Goal: Transaction & Acquisition: Obtain resource

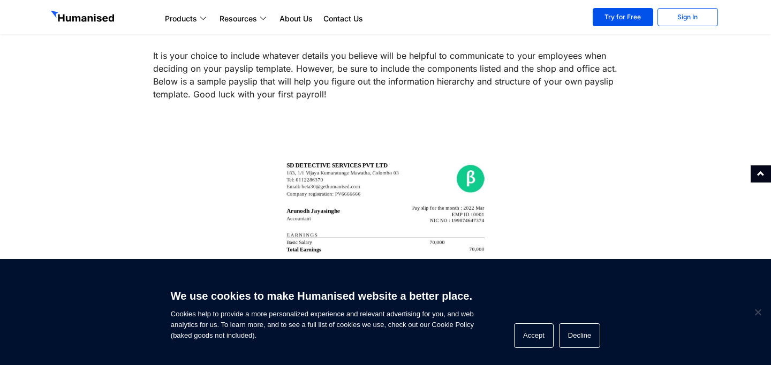
scroll to position [1945, 0]
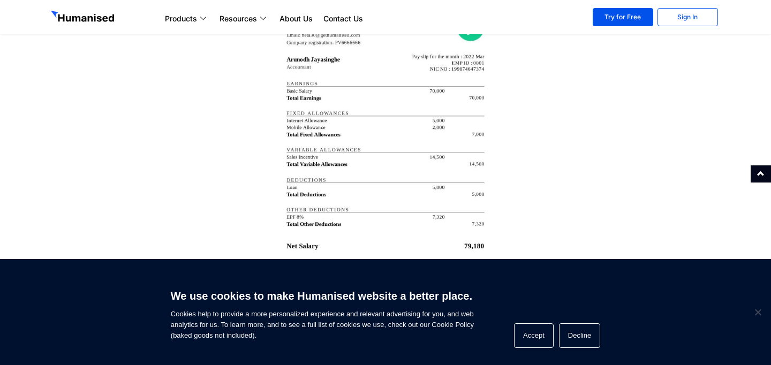
click at [373, 133] on img at bounding box center [386, 198] width 214 height 412
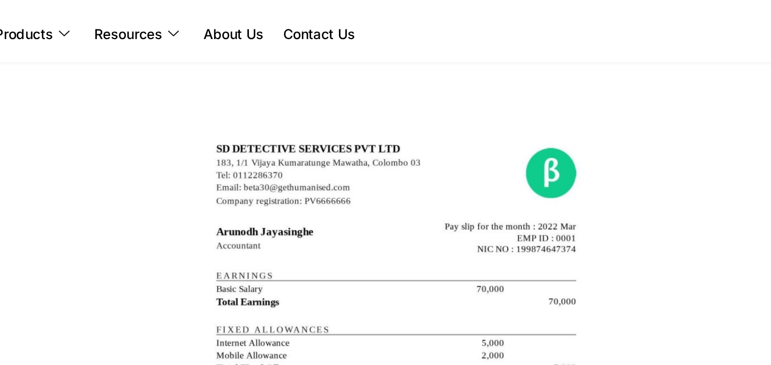
scroll to position [1876, 0]
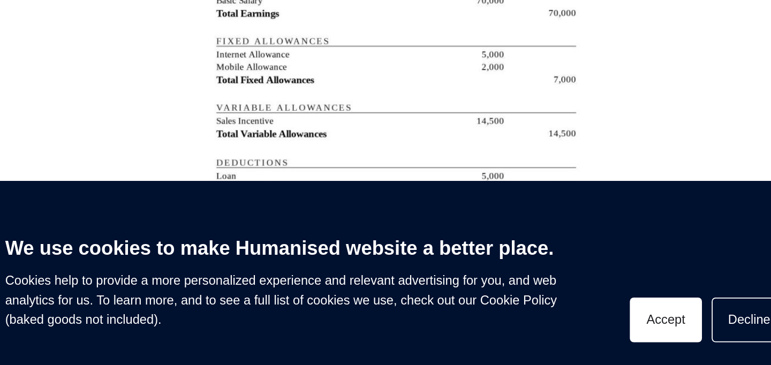
click at [532, 335] on button "Accept" at bounding box center [534, 336] width 40 height 25
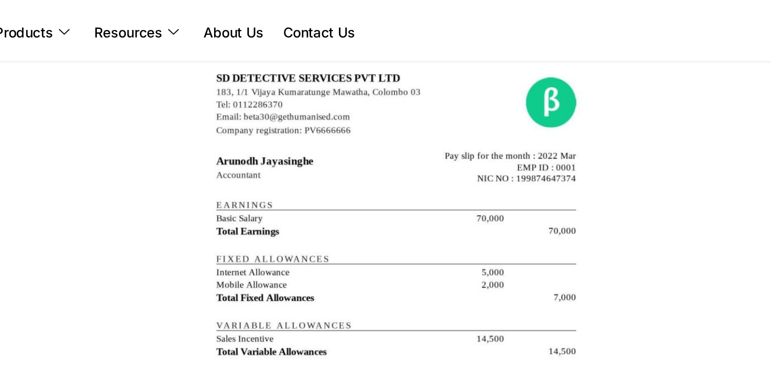
scroll to position [1870, 0]
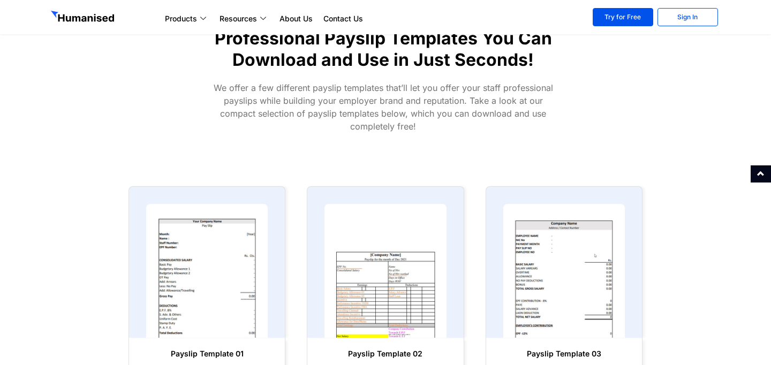
scroll to position [459, 0]
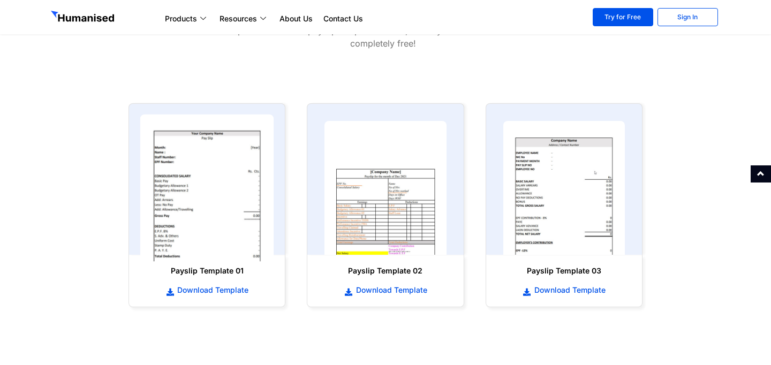
click at [209, 184] on img at bounding box center [207, 188] width 134 height 147
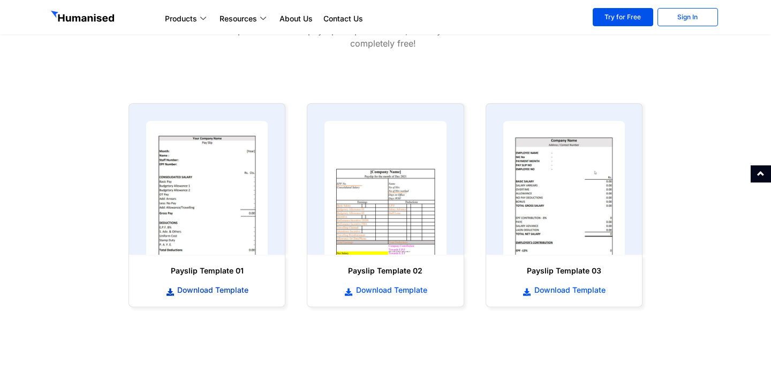
click at [197, 290] on span "Download Template" at bounding box center [212, 290] width 74 height 11
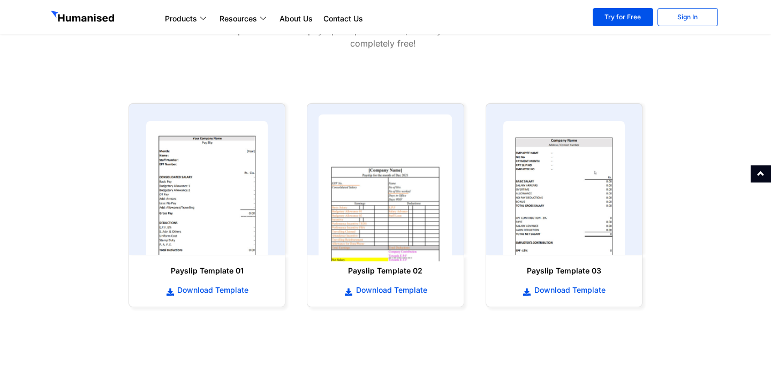
scroll to position [885, 0]
